Goal: Task Accomplishment & Management: Complete application form

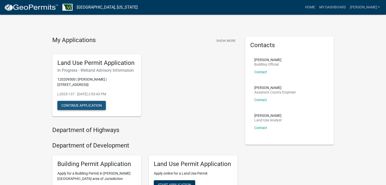
click at [82, 105] on button "Continue Application" at bounding box center [81, 105] width 49 height 9
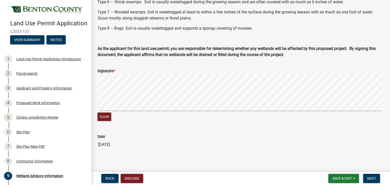
scroll to position [210, 0]
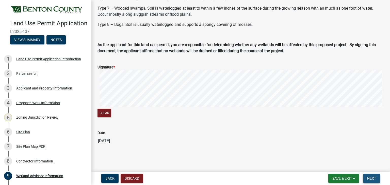
click at [371, 177] on span "Next" at bounding box center [371, 179] width 9 height 4
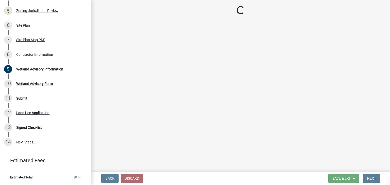
scroll to position [114, 0]
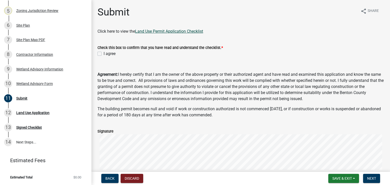
click at [154, 32] on link "Land Use Permit Application Checklist" at bounding box center [169, 31] width 68 height 5
click at [104, 54] on label "I agree" at bounding box center [110, 54] width 12 height 6
click at [104, 54] on input "I agree" at bounding box center [105, 52] width 3 height 3
checkbox input "true"
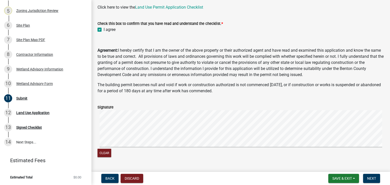
scroll to position [25, 0]
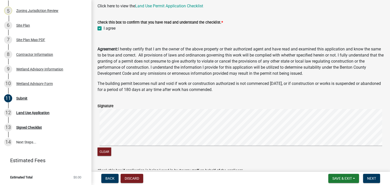
click at [387, 165] on main "Submit share Share Click here to view the Land Use Permit Application Checklist…" at bounding box center [240, 85] width 299 height 170
click at [370, 177] on span "Next" at bounding box center [371, 179] width 9 height 4
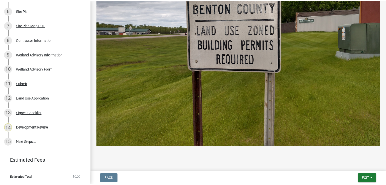
scroll to position [253, 0]
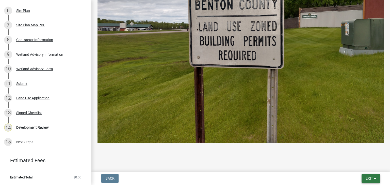
click at [368, 177] on span "Exit" at bounding box center [369, 179] width 7 height 4
click at [356, 167] on button "Save & Exit" at bounding box center [360, 165] width 41 height 12
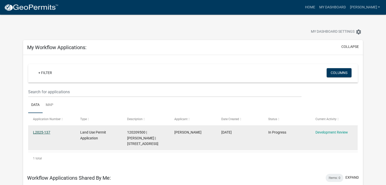
click at [42, 133] on link "L2025-137" at bounding box center [41, 133] width 17 height 4
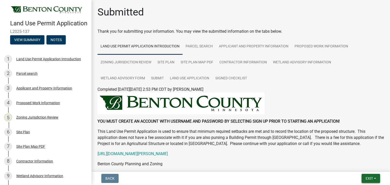
click at [369, 177] on span "Exit" at bounding box center [369, 179] width 7 height 4
click at [360, 166] on button "Save & Exit" at bounding box center [360, 165] width 41 height 12
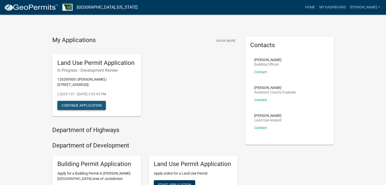
click at [92, 104] on button "Continue Application" at bounding box center [81, 105] width 49 height 9
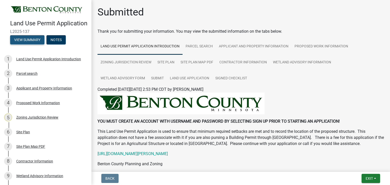
click at [29, 43] on button "View Summary" at bounding box center [27, 39] width 34 height 9
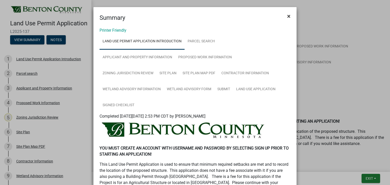
click at [287, 15] on span "×" at bounding box center [288, 16] width 3 height 7
